Goal: Task Accomplishment & Management: Use online tool/utility

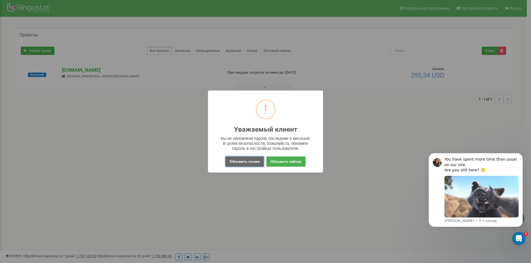
click at [251, 164] on button "Обновить позже" at bounding box center [244, 162] width 38 height 10
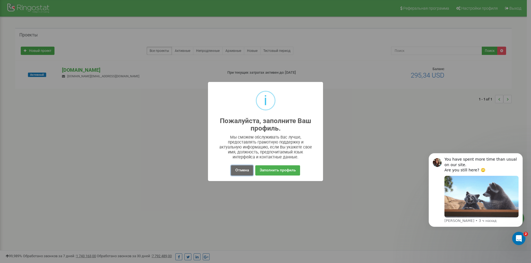
click at [248, 171] on button "Отмена" at bounding box center [242, 171] width 22 height 10
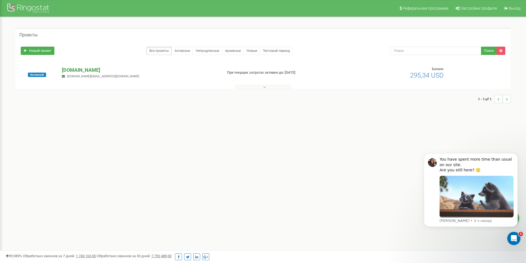
click at [72, 69] on p "[DOMAIN_NAME]" at bounding box center [140, 70] width 156 height 7
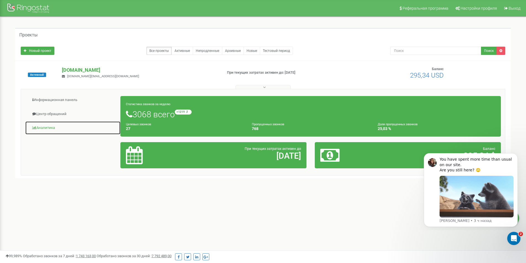
click at [49, 129] on link "Аналитика" at bounding box center [73, 128] width 96 height 14
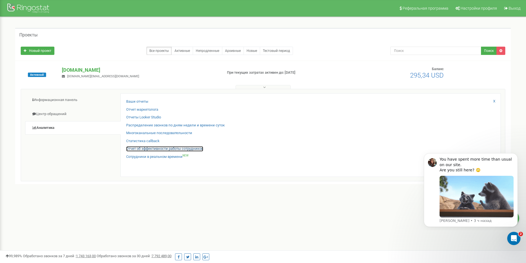
click at [168, 150] on link "Отчет об эффективности работы сотрудников" at bounding box center [164, 148] width 77 height 5
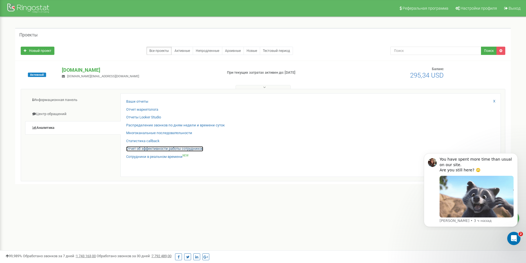
click at [172, 148] on link "Отчет об эффективности работы сотрудников" at bounding box center [164, 148] width 77 height 5
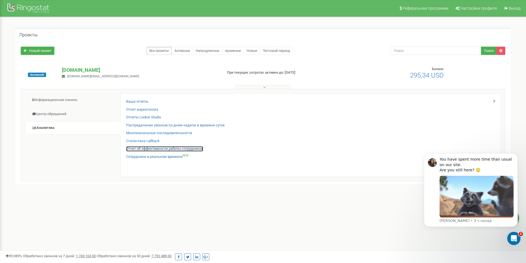
click at [187, 147] on link "Отчет об эффективности работы сотрудников" at bounding box center [164, 148] width 77 height 5
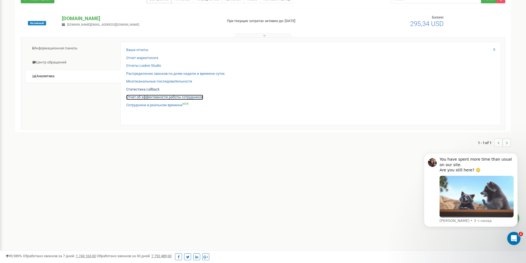
scroll to position [13, 0]
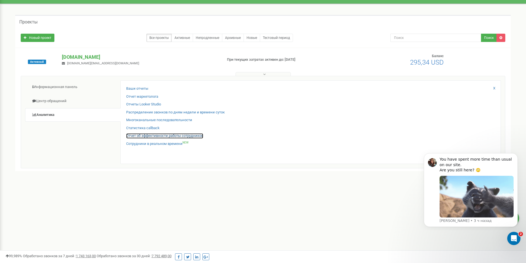
click at [156, 135] on link "Отчет об эффективности работы сотрудников" at bounding box center [164, 135] width 77 height 5
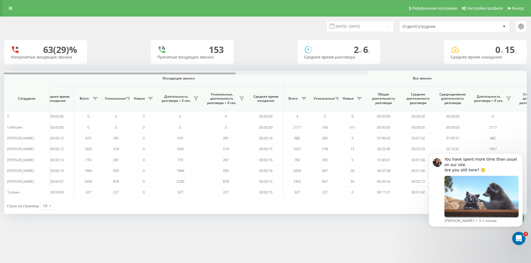
drag, startPoint x: 271, startPoint y: 73, endPoint x: 436, endPoint y: 72, distance: 165.0
click at [367, 72] on div at bounding box center [106, 73] width 522 height 4
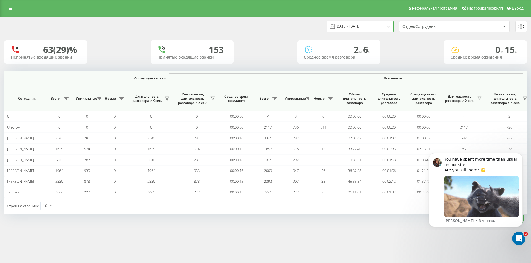
click at [362, 28] on input "20.08.2025 - 20.09.2025" at bounding box center [359, 26] width 67 height 11
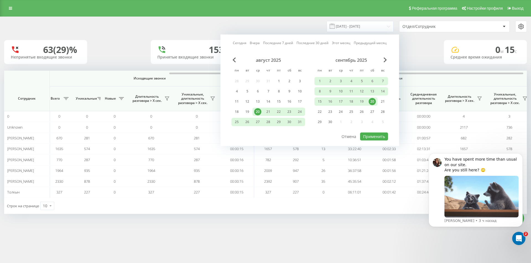
click at [373, 103] on div "20" at bounding box center [371, 101] width 7 height 7
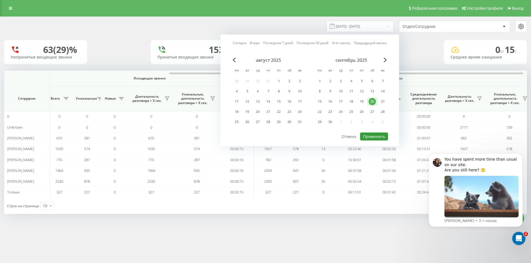
click at [378, 136] on button "Применить" at bounding box center [374, 137] width 28 height 8
type input "20.09.2025 - 20.09.2025"
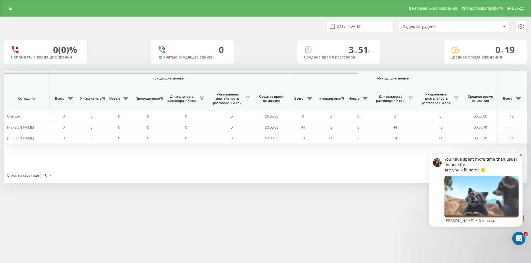
click at [522, 154] on icon "Dismiss notification" at bounding box center [520, 155] width 3 height 3
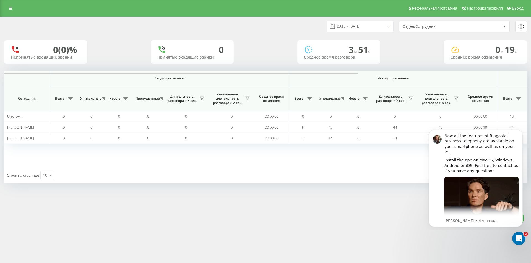
drag, startPoint x: 336, startPoint y: 238, endPoint x: 338, endPoint y: 227, distance: 11.2
click at [336, 236] on div "Реферальная программа Настройки профиля Выход 20.09.2025 - 20.09.2025 Отдел/Сот…" at bounding box center [265, 131] width 531 height 263
click at [521, 132] on icon "Dismiss notification" at bounding box center [521, 131] width 2 height 2
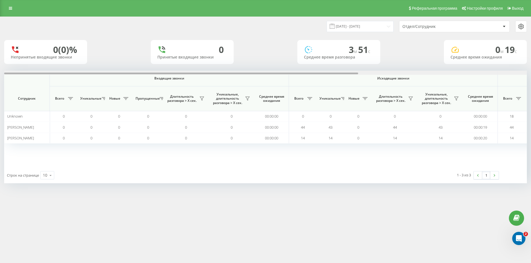
scroll to position [0, 249]
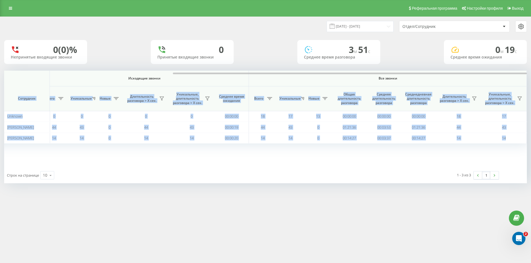
drag, startPoint x: 270, startPoint y: 72, endPoint x: 440, endPoint y: 85, distance: 170.8
click at [420, 81] on div "Входящие звонки Исходящие звонки Все звонки Сотрудник Всего Уникальные Новые Пр…" at bounding box center [265, 119] width 522 height 97
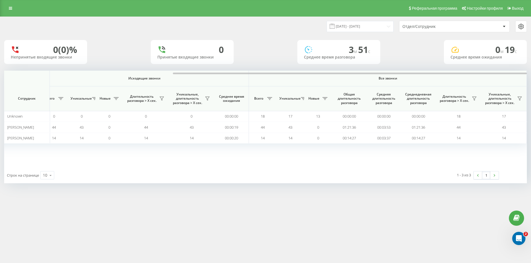
click at [420, 204] on div "Реферальная программа Настройки профиля Выход 20.09.2025 - 20.09.2025 Отдел/Сот…" at bounding box center [265, 131] width 531 height 263
click at [475, 97] on icon at bounding box center [474, 99] width 4 height 4
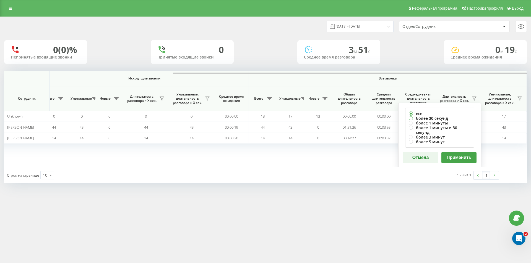
click at [435, 117] on label "более 30 секунд" at bounding box center [439, 118] width 62 height 5
radio input "true"
click at [457, 158] on button "Применить" at bounding box center [458, 157] width 35 height 11
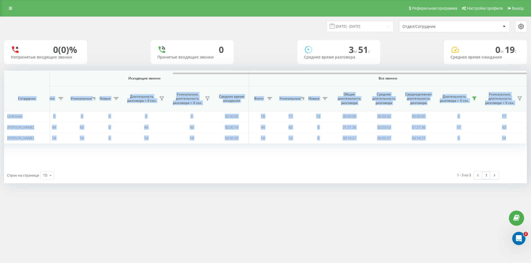
drag, startPoint x: 317, startPoint y: 71, endPoint x: 483, endPoint y: 83, distance: 166.2
click at [469, 82] on div "Входящие звонки Исходящие звонки Все звонки Сотрудник Всего Уникальные Новые Пр…" at bounding box center [265, 119] width 522 height 97
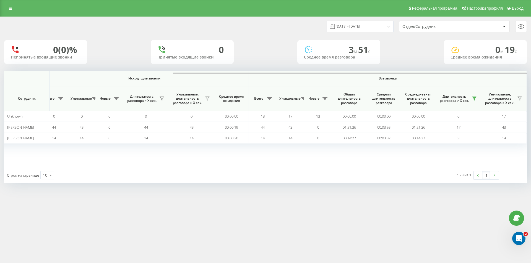
drag, startPoint x: 437, startPoint y: 205, endPoint x: 435, endPoint y: 201, distance: 4.1
click at [436, 205] on div "Реферальная программа Настройки профиля Выход 20.09.2025 - 20.09.2025 Отдел/Сот…" at bounding box center [265, 131] width 531 height 263
click at [475, 99] on icon at bounding box center [474, 98] width 4 height 4
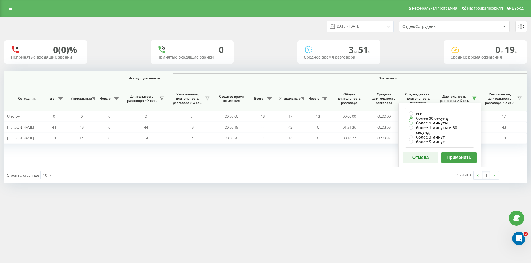
drag, startPoint x: 423, startPoint y: 121, endPoint x: 427, endPoint y: 119, distance: 4.1
click at [423, 120] on div "все более 30 секунд более 1 минуты более 1 минуты и 30 секунд более 3 минут бол…" at bounding box center [439, 128] width 69 height 40
click at [430, 118] on label "более 30 секунд" at bounding box center [439, 118] width 62 height 5
click at [457, 155] on button "Применить" at bounding box center [458, 157] width 35 height 11
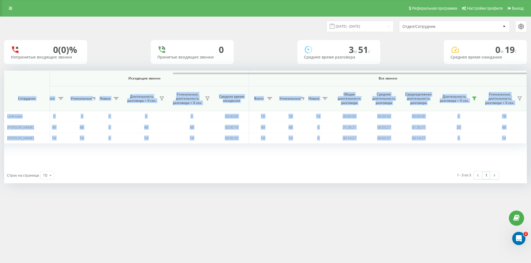
drag, startPoint x: 347, startPoint y: 75, endPoint x: 498, endPoint y: 81, distance: 151.6
click at [490, 81] on div "Входящие звонки Исходящие звонки Все звонки Сотрудник Всего Уникальные Новые Пр…" at bounding box center [265, 119] width 522 height 97
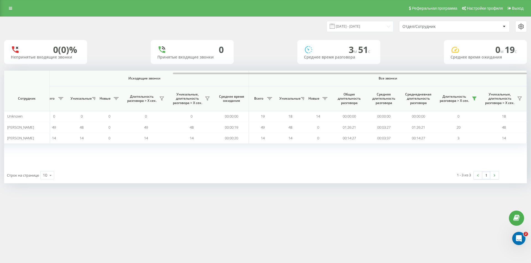
drag, startPoint x: 429, startPoint y: 193, endPoint x: 416, endPoint y: 199, distance: 13.5
click at [422, 195] on div "Реферальная программа Настройки профиля Выход 20.09.2025 - 20.09.2025 Отдел/Сот…" at bounding box center [265, 131] width 531 height 263
